Goal: Information Seeking & Learning: Understand process/instructions

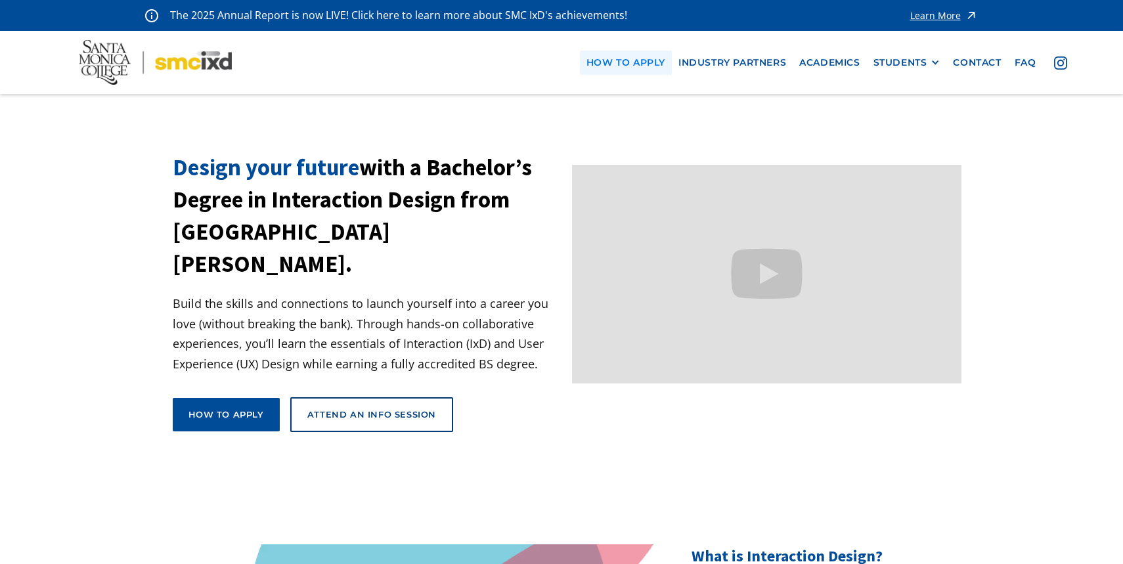
click at [653, 64] on link "how to apply" at bounding box center [626, 63] width 92 height 24
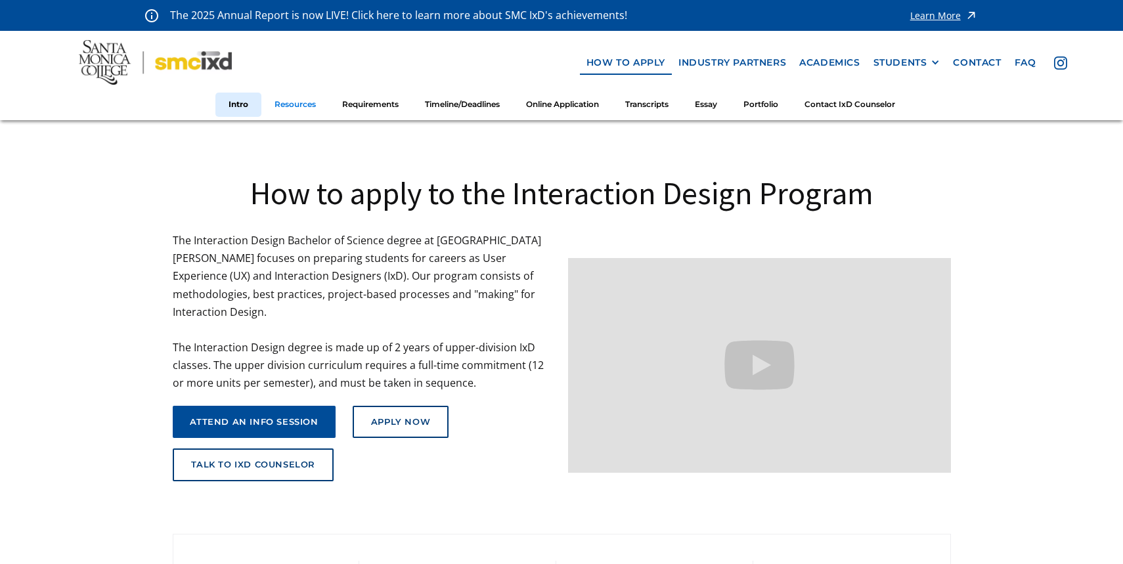
click at [293, 105] on link "Resources" at bounding box center [295, 105] width 68 height 24
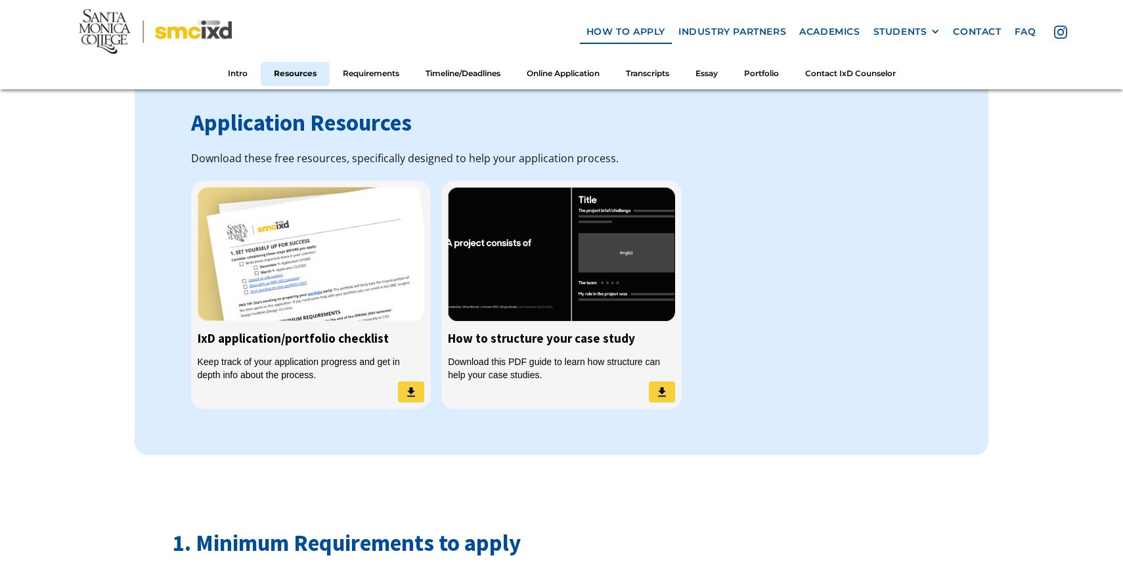
scroll to position [1050, 0]
